Goal: Information Seeking & Learning: Learn about a topic

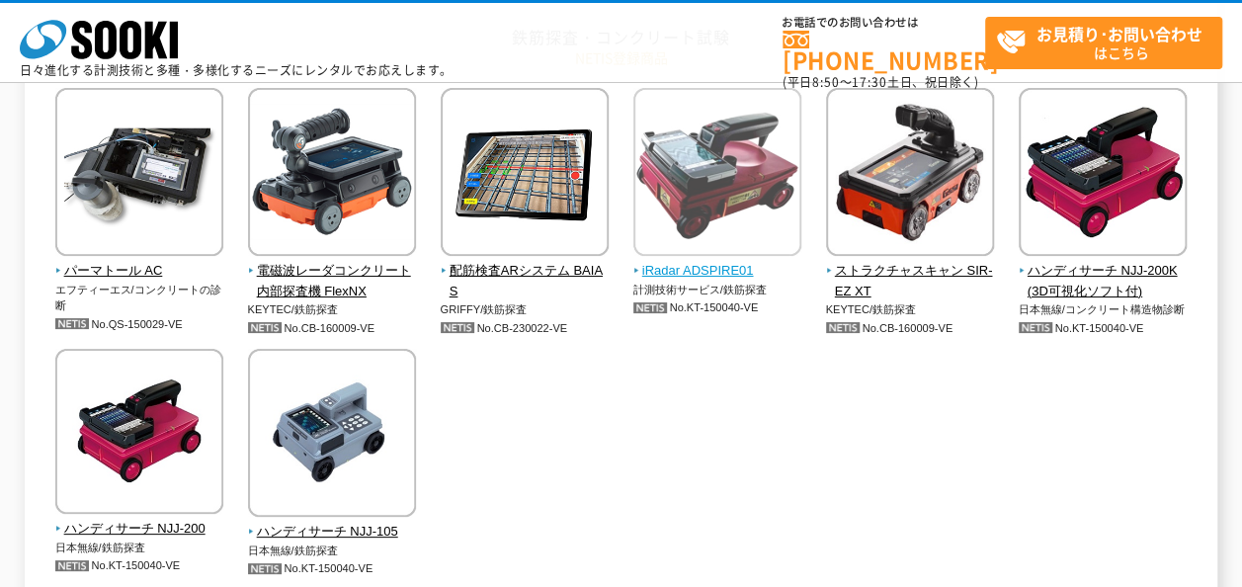
scroll to position [988, 0]
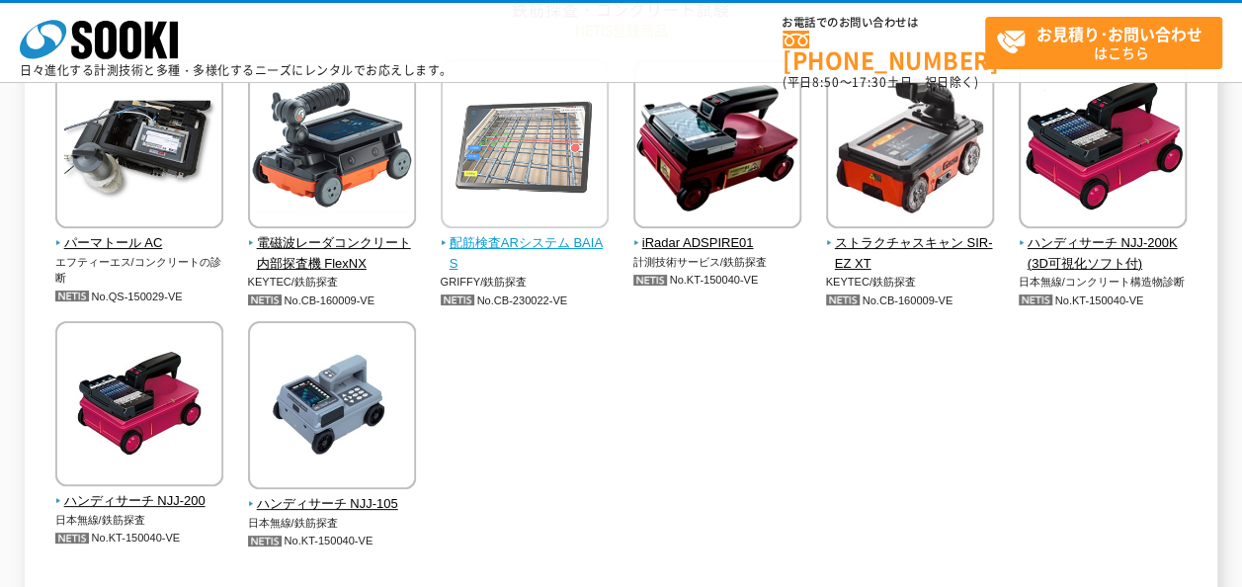
click at [562, 173] on img at bounding box center [525, 146] width 168 height 173
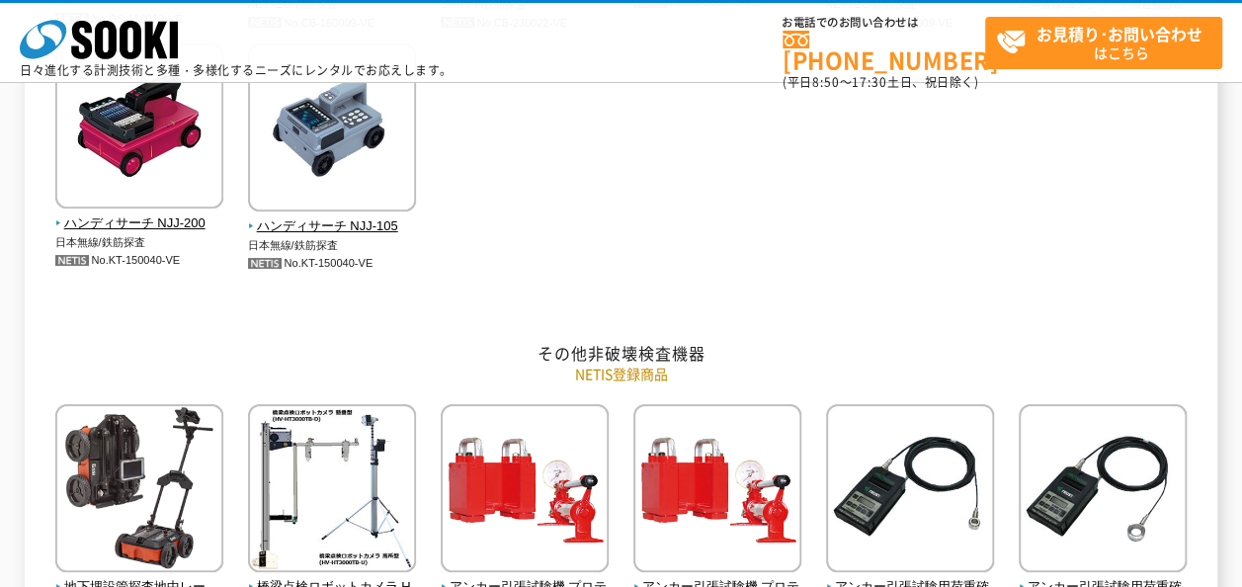
scroll to position [1464, 0]
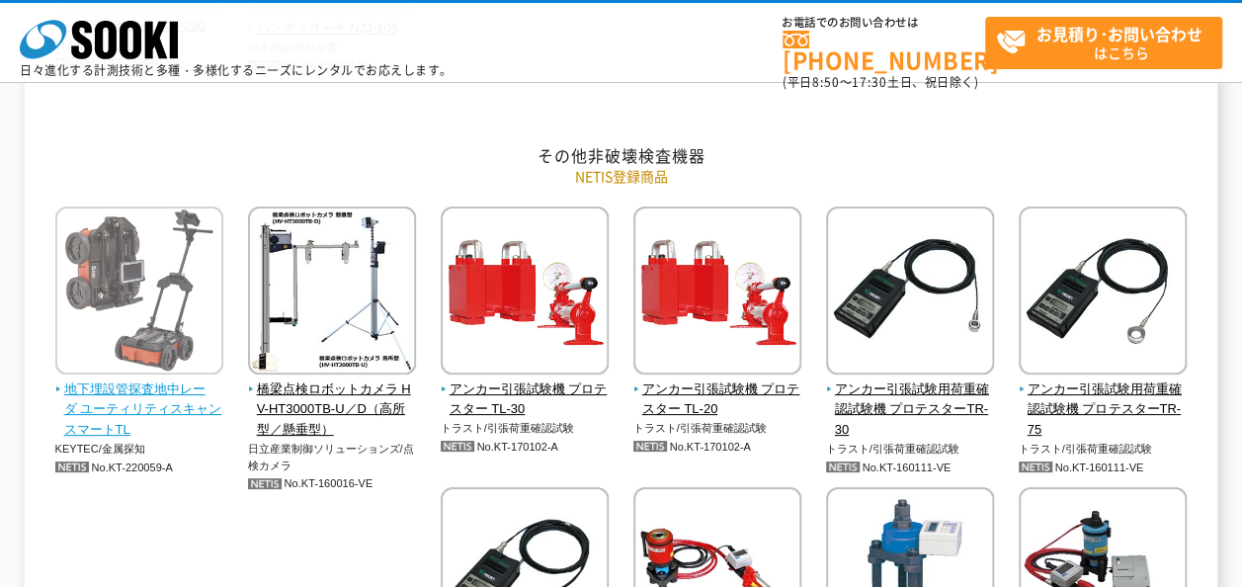
click at [132, 294] on img at bounding box center [139, 293] width 168 height 173
click at [160, 399] on span "地下埋設管探査地中レーダ ユーティリティスキャンスマートTL" at bounding box center [139, 410] width 169 height 61
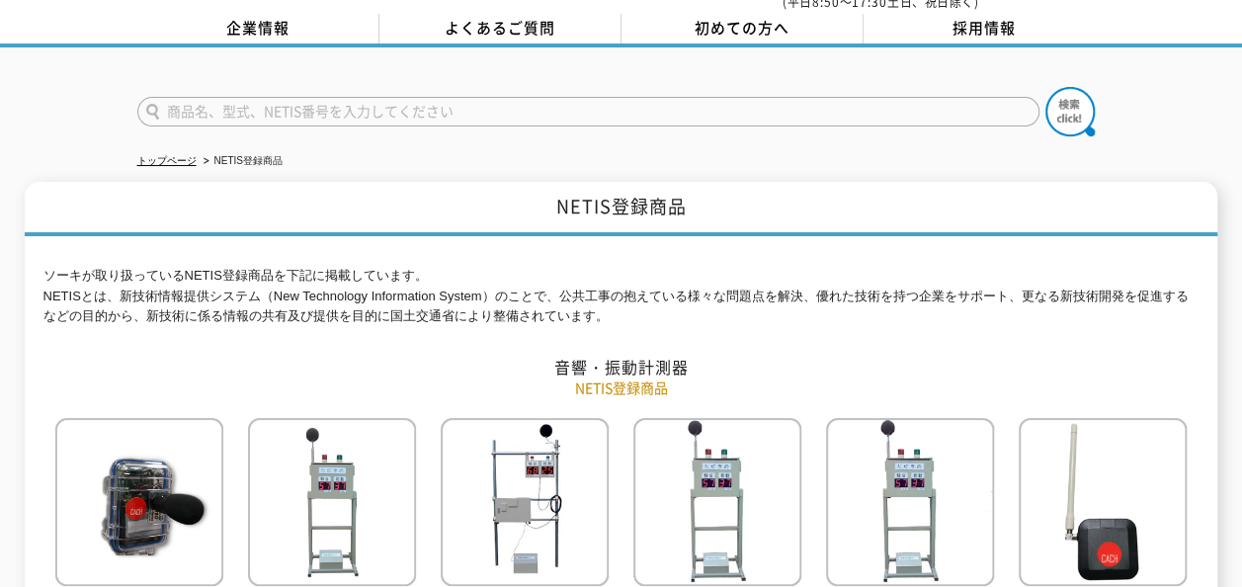
scroll to position [0, 0]
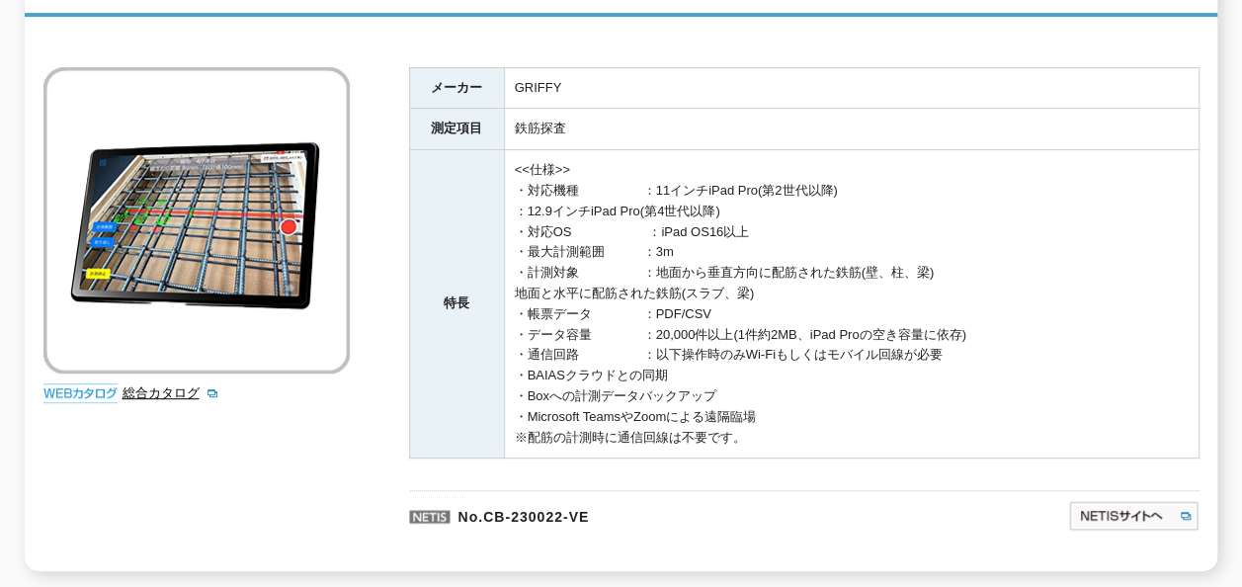
scroll to position [297, 0]
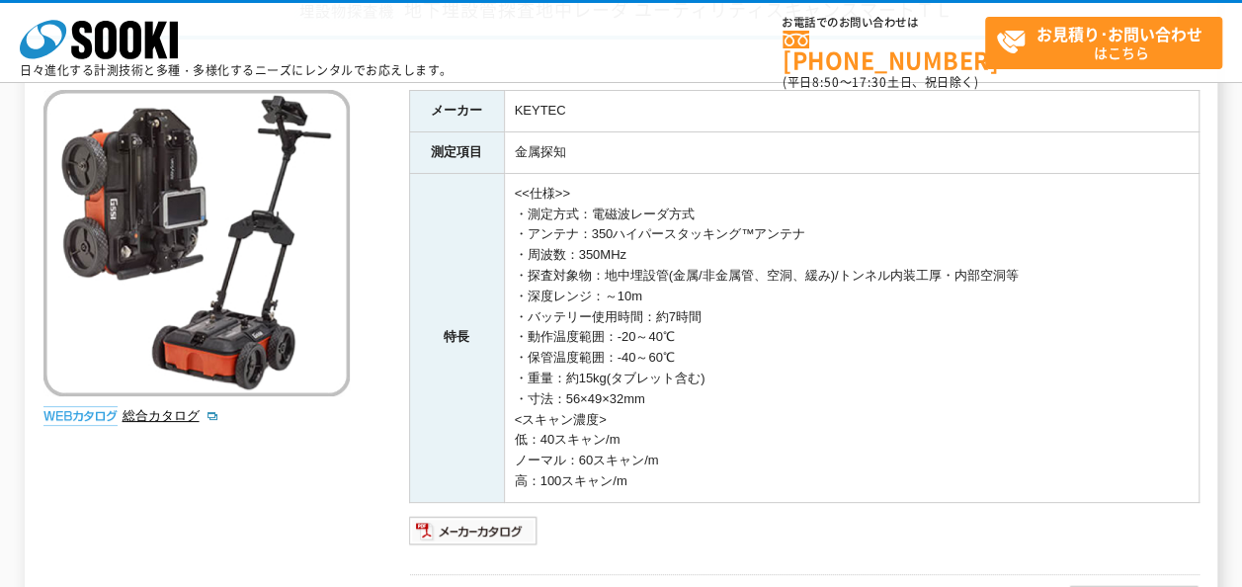
scroll to position [136, 0]
